Goal: Information Seeking & Learning: Learn about a topic

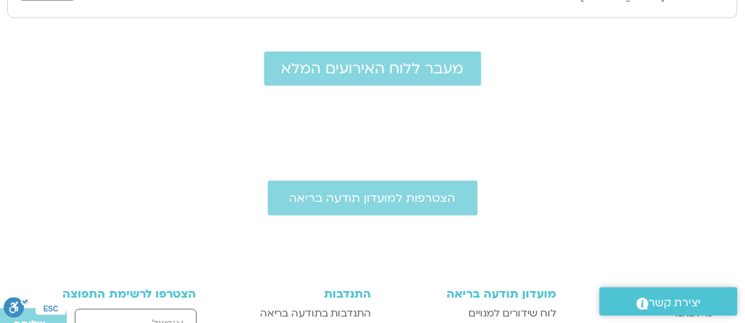
scroll to position [187, 0]
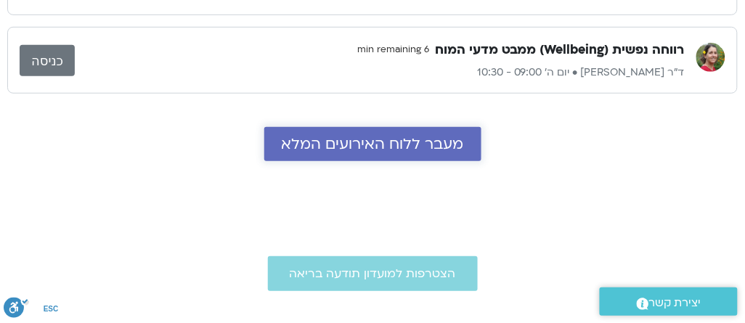
click at [389, 137] on span "מעבר ללוח האירועים המלא" at bounding box center [373, 144] width 182 height 17
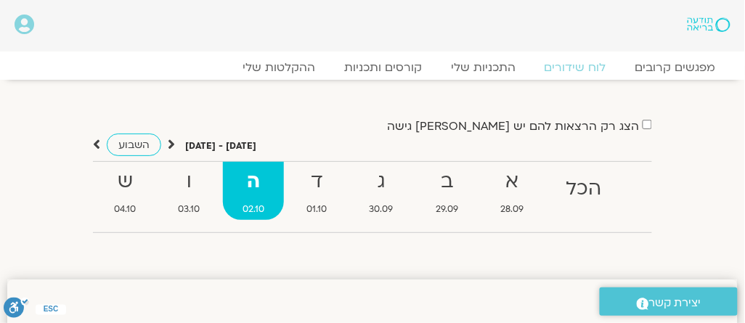
click at [158, 142] on link "השבוע" at bounding box center [134, 145] width 54 height 23
click at [168, 141] on icon at bounding box center [171, 144] width 7 height 15
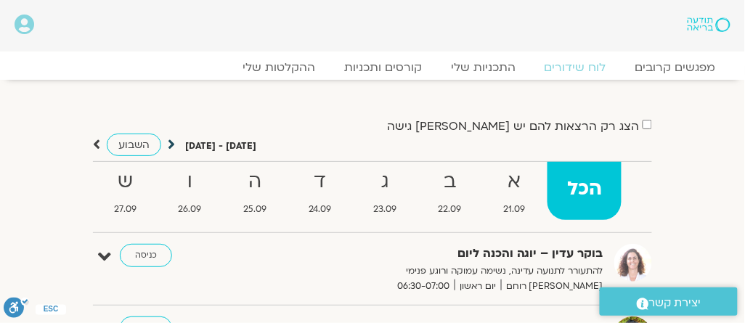
click at [172, 142] on icon at bounding box center [171, 144] width 7 height 15
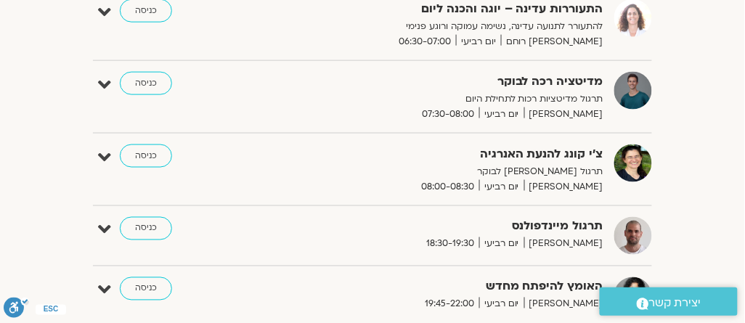
scroll to position [1452, 0]
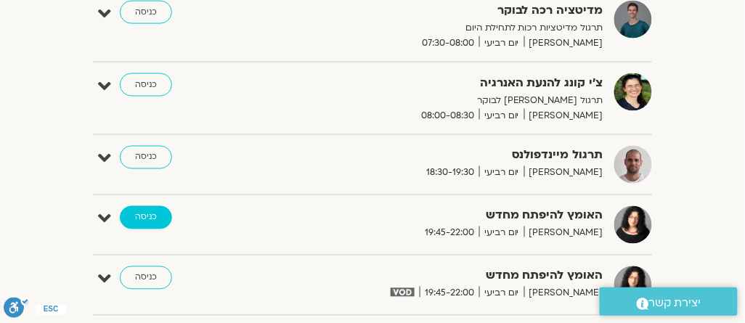
click at [148, 206] on link "כניסה" at bounding box center [146, 217] width 52 height 23
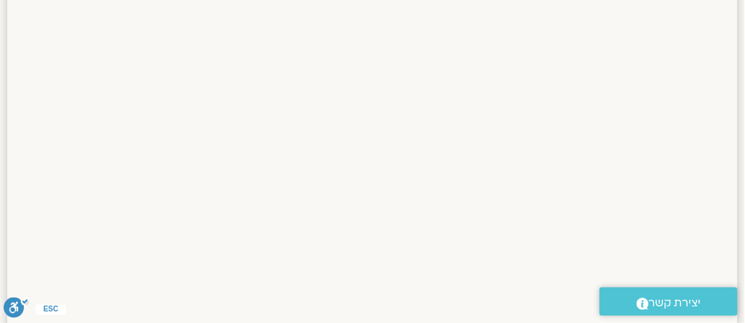
scroll to position [262, 0]
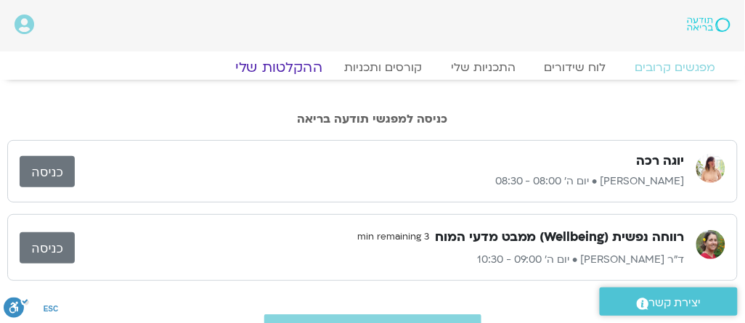
click at [288, 68] on link "ההקלטות שלי" at bounding box center [279, 67] width 122 height 17
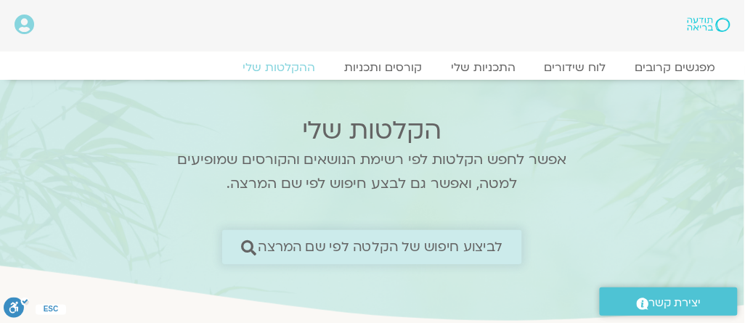
click at [507, 241] on link "לביצוע חיפוש של הקלטה לפי שם המרצה" at bounding box center [372, 247] width 300 height 34
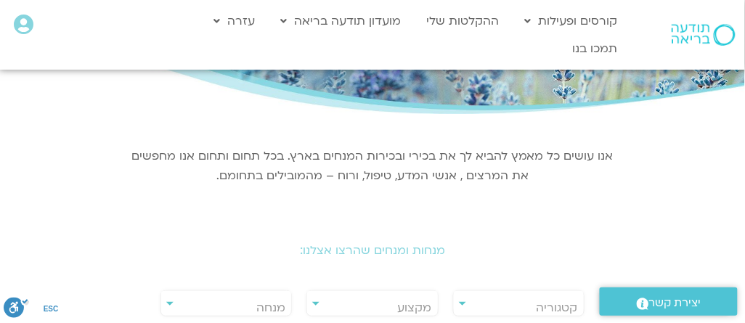
scroll to position [232, 0]
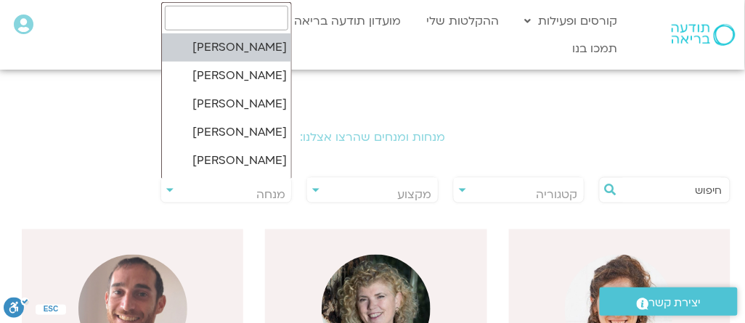
click at [166, 187] on span "מנחה" at bounding box center [226, 194] width 130 height 33
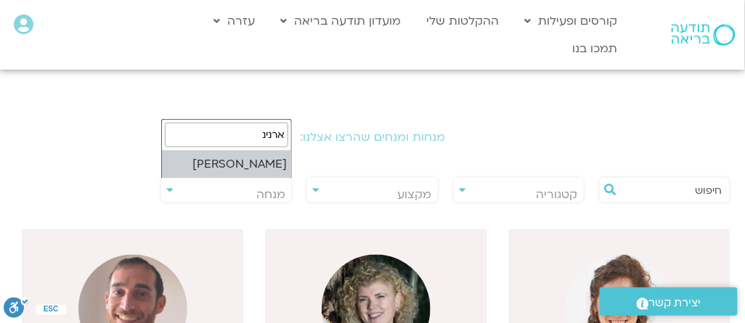
type input "ארנינ"
select select "****"
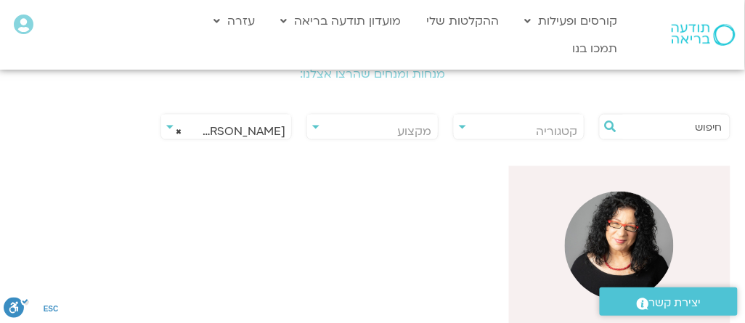
scroll to position [290, 0]
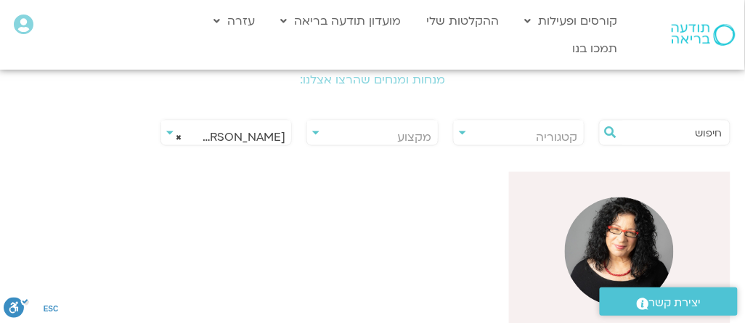
click at [621, 245] on img at bounding box center [619, 252] width 109 height 109
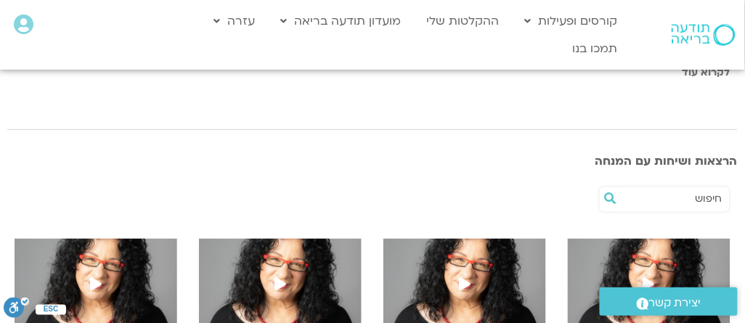
scroll to position [465, 0]
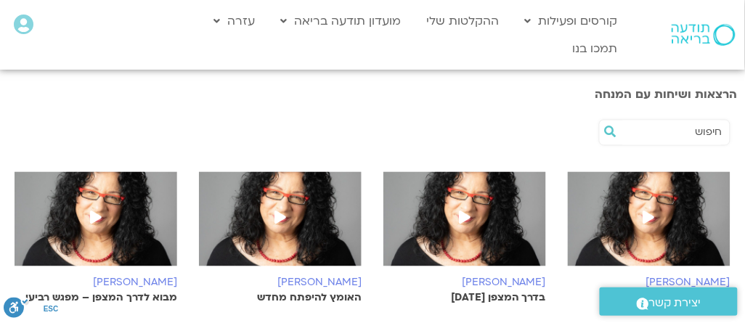
click at [279, 211] on icon at bounding box center [281, 217] width 12 height 13
